Goal: Information Seeking & Learning: Find specific fact

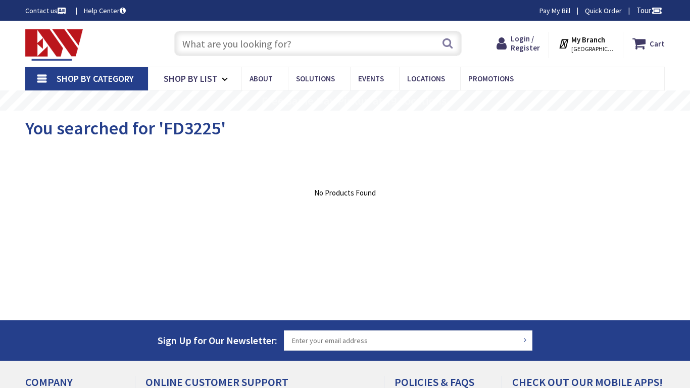
type input "Harborside Ct, [GEOGRAPHIC_DATA], [GEOGRAPHIC_DATA]"
